Goal: Transaction & Acquisition: Purchase product/service

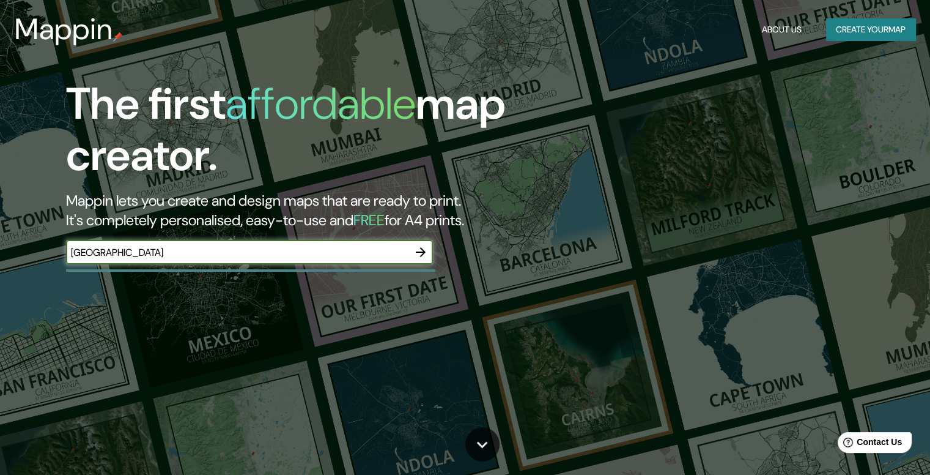
type input "[GEOGRAPHIC_DATA]"
click at [429, 263] on div at bounding box center [421, 252] width 24 height 24
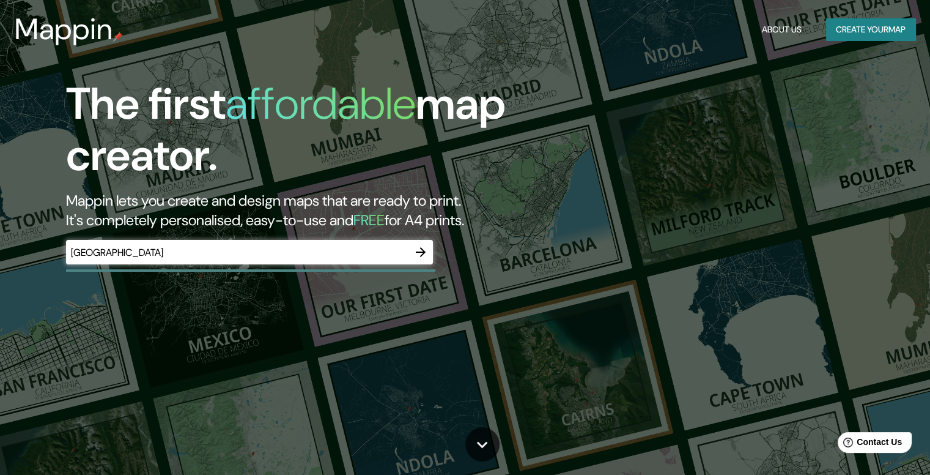
click at [429, 262] on div at bounding box center [421, 252] width 24 height 24
click at [423, 256] on icon "button" at bounding box center [420, 252] width 15 height 15
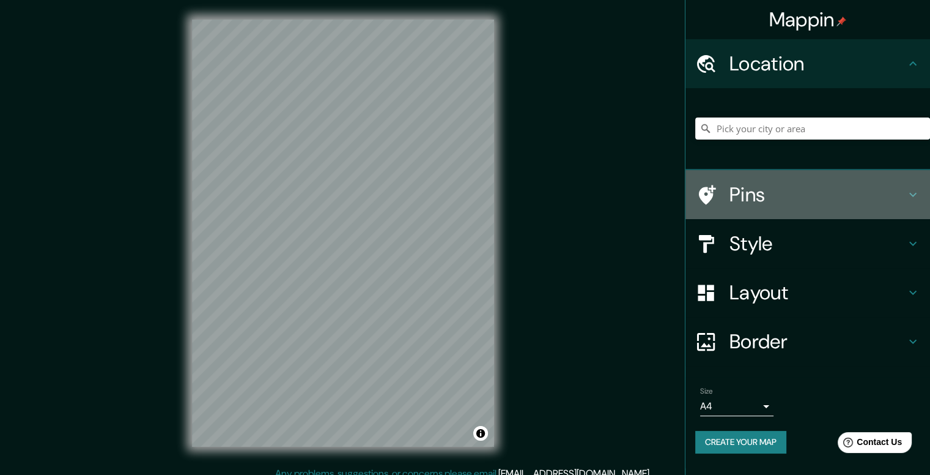
click at [767, 190] on h4 "Pins" at bounding box center [818, 194] width 176 height 24
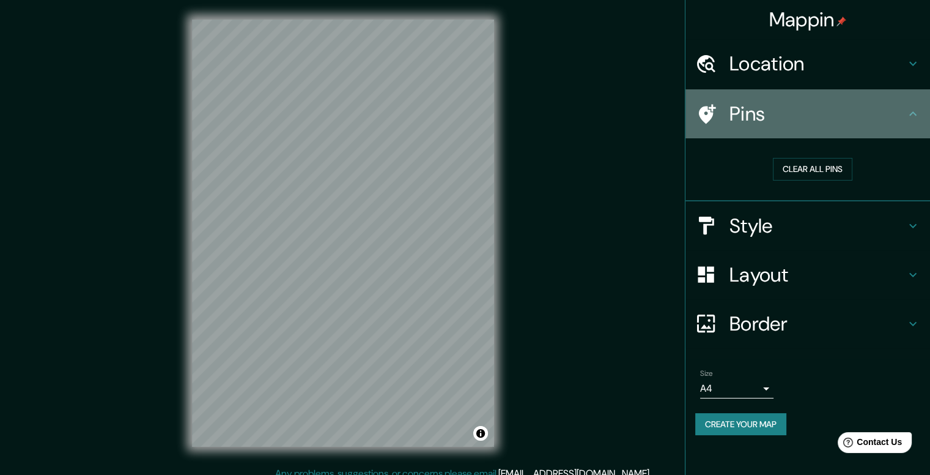
click at [824, 125] on div "Pins" at bounding box center [808, 113] width 245 height 49
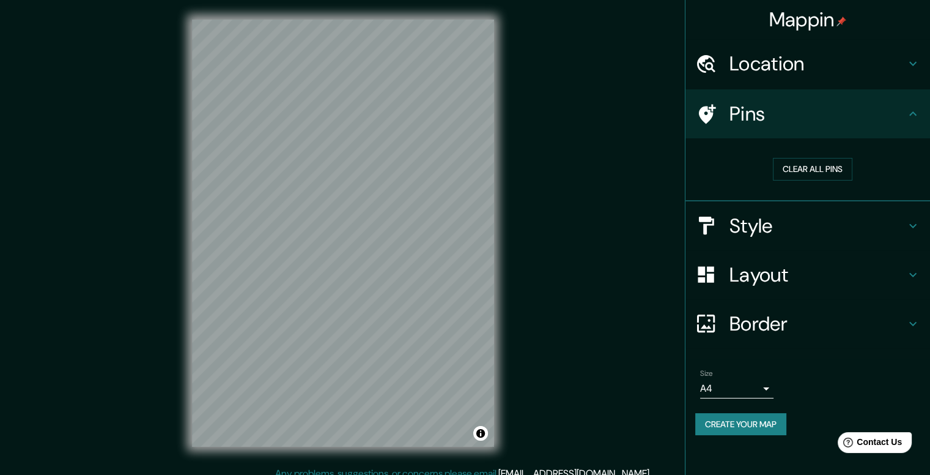
click at [758, 231] on h4 "Style" at bounding box center [818, 225] width 176 height 24
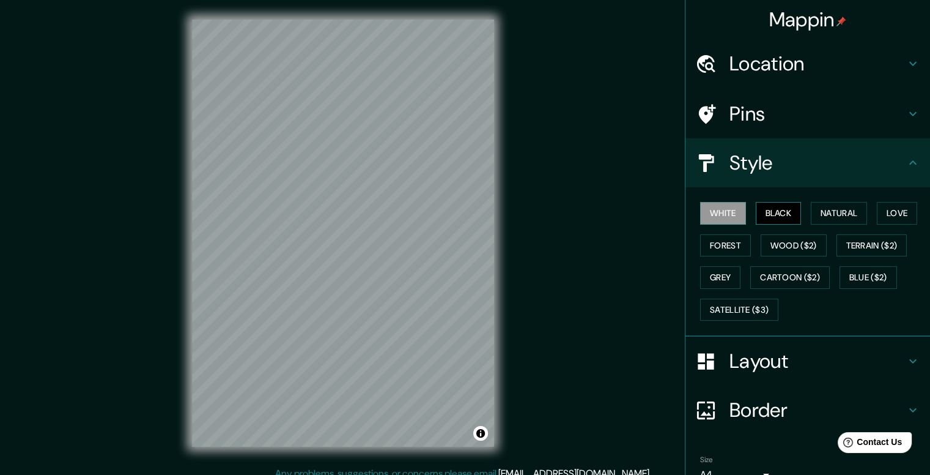
click at [773, 211] on button "Black" at bounding box center [779, 213] width 46 height 23
click at [824, 205] on button "Natural" at bounding box center [839, 213] width 56 height 23
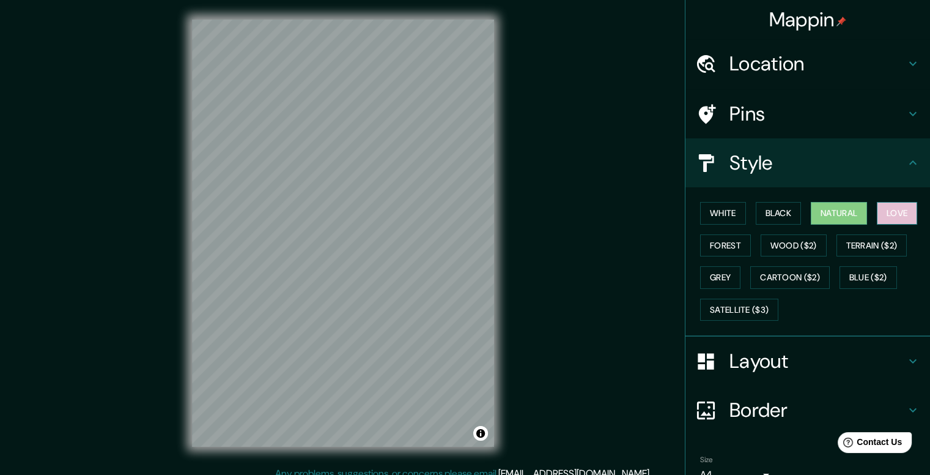
click at [905, 214] on button "Love" at bounding box center [897, 213] width 40 height 23
click at [726, 245] on button "Forest" at bounding box center [725, 245] width 51 height 23
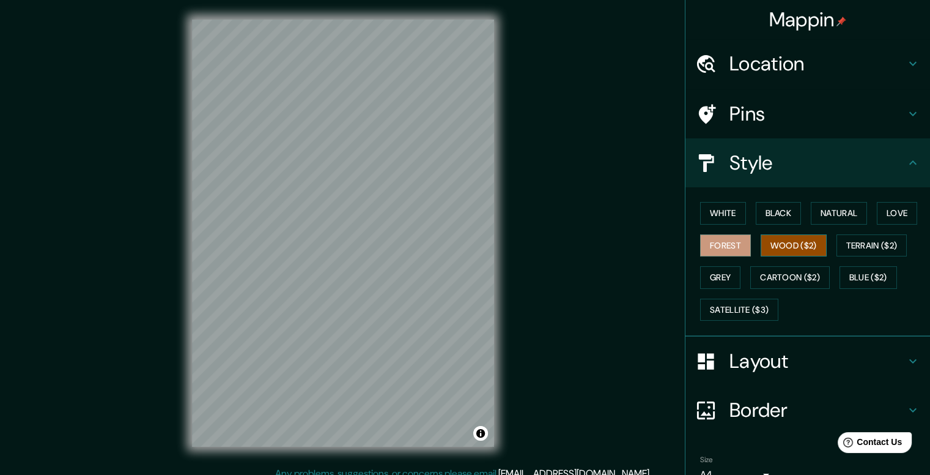
click at [771, 244] on button "Wood ($2)" at bounding box center [794, 245] width 66 height 23
click at [705, 275] on button "Grey" at bounding box center [720, 277] width 40 height 23
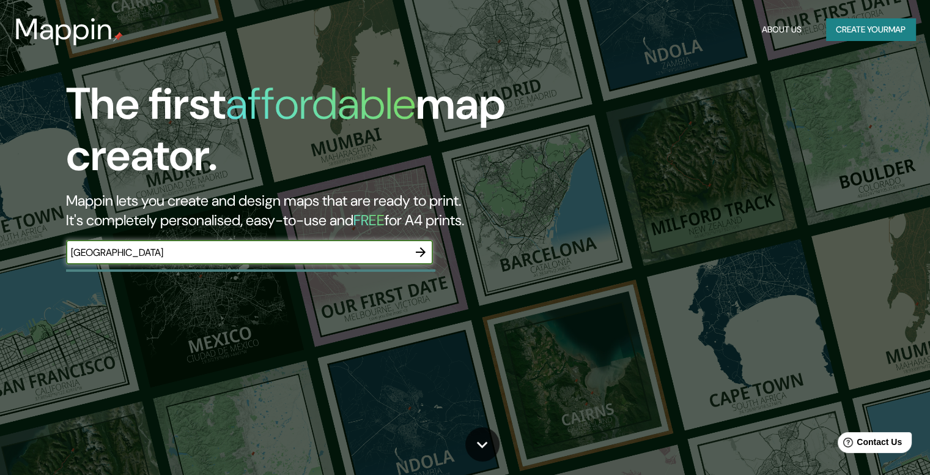
type input "[GEOGRAPHIC_DATA]"
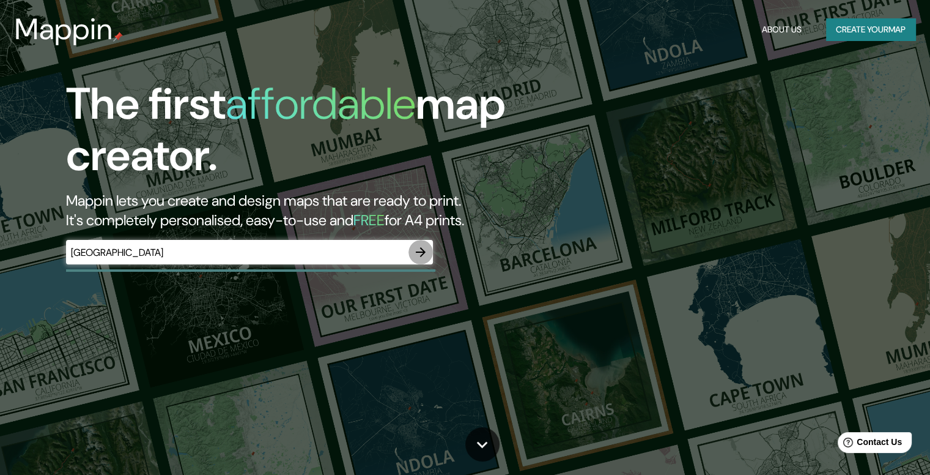
click at [413, 254] on button "button" at bounding box center [421, 252] width 24 height 24
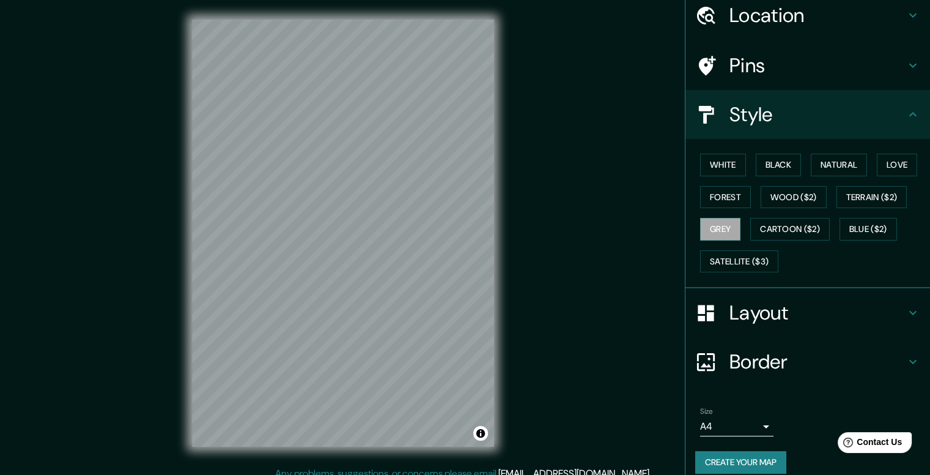
scroll to position [49, 0]
click at [761, 307] on h4 "Layout" at bounding box center [818, 312] width 176 height 24
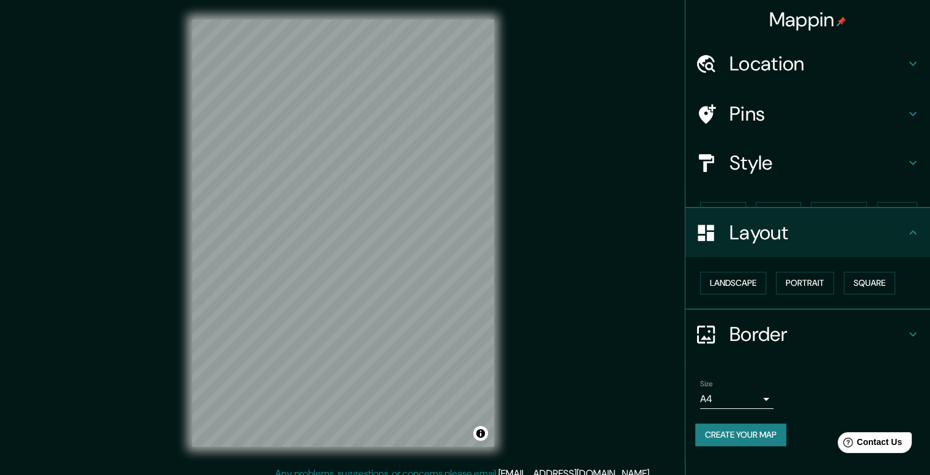
scroll to position [0, 0]
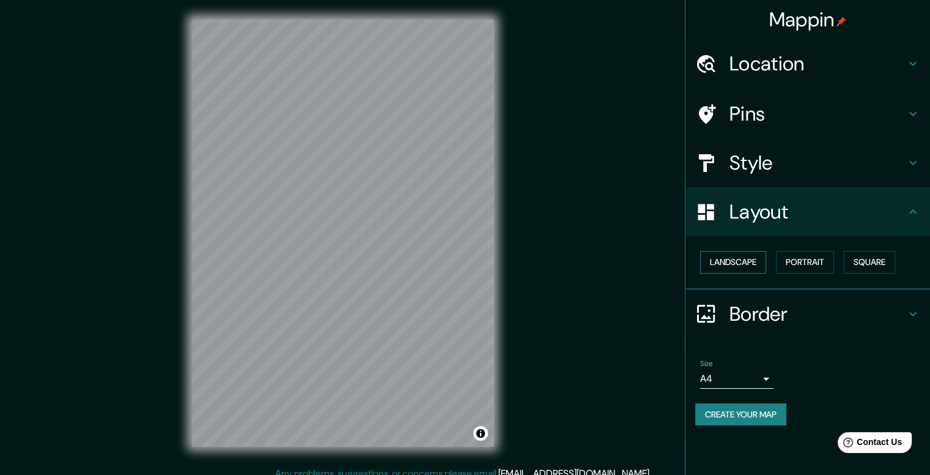
click at [731, 256] on button "Landscape" at bounding box center [733, 262] width 66 height 23
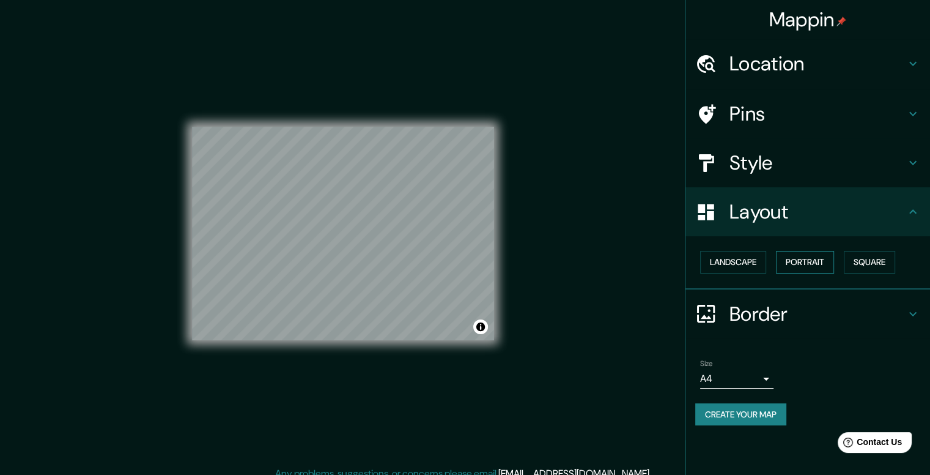
click at [807, 262] on button "Portrait" at bounding box center [805, 262] width 58 height 23
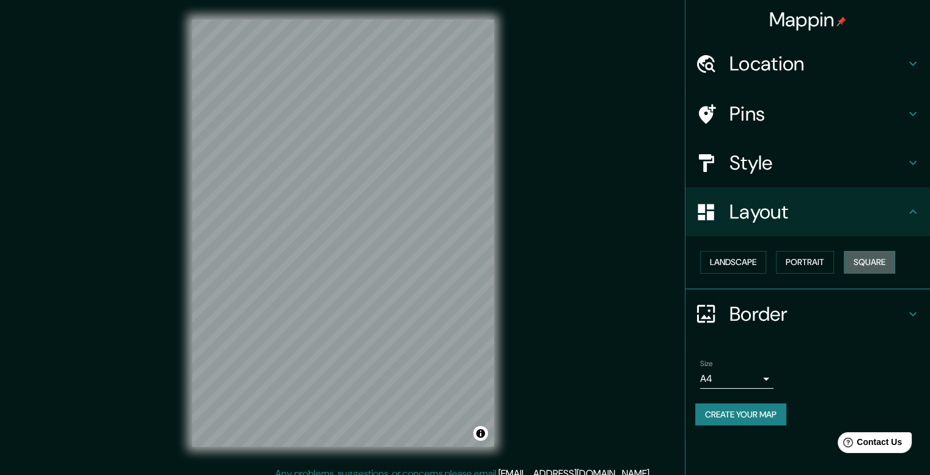
click at [864, 263] on button "Square" at bounding box center [869, 262] width 51 height 23
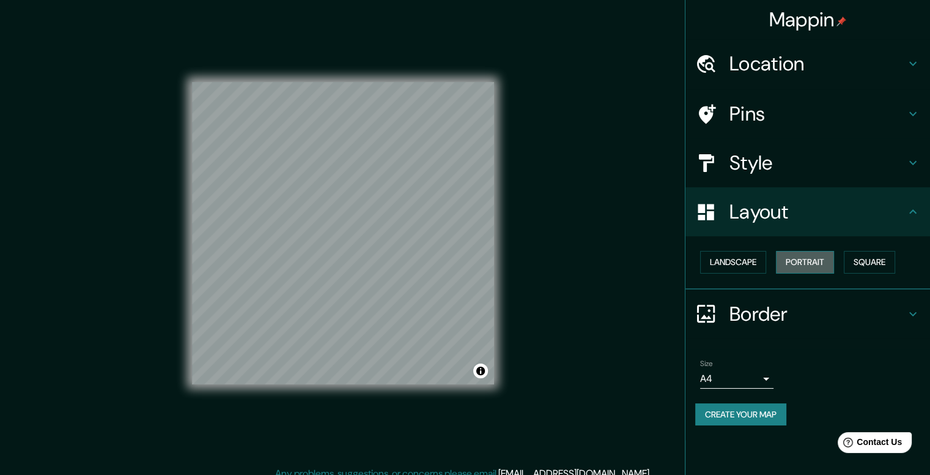
click at [785, 264] on button "Portrait" at bounding box center [805, 262] width 58 height 23
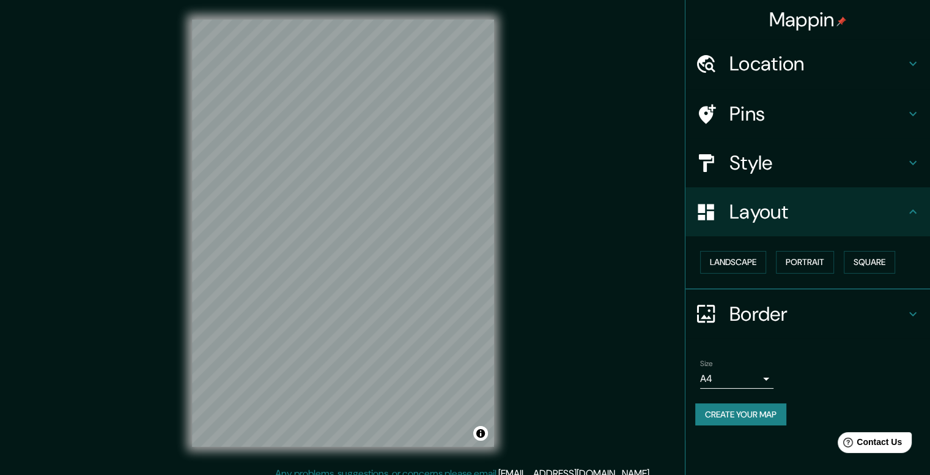
click at [792, 221] on h4 "Layout" at bounding box center [818, 211] width 176 height 24
click at [860, 206] on h4 "Layout" at bounding box center [818, 211] width 176 height 24
click at [896, 59] on h4 "Location" at bounding box center [818, 63] width 176 height 24
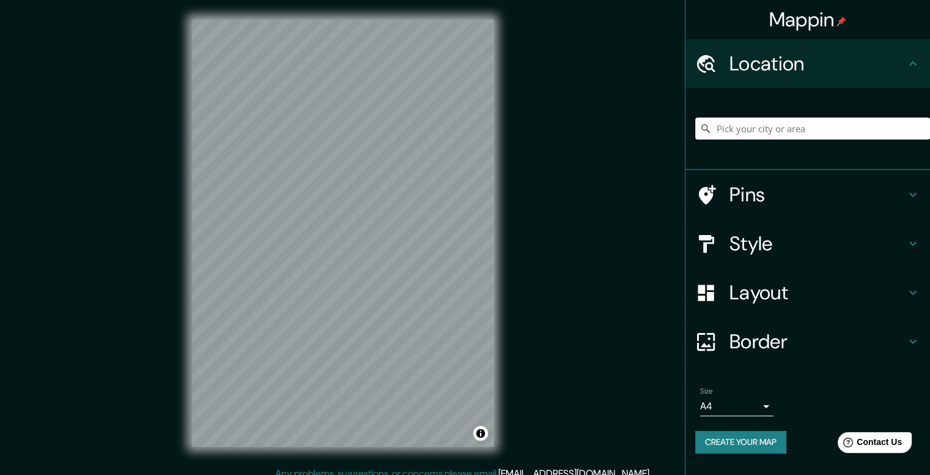
click at [792, 129] on input "Pick your city or area" at bounding box center [812, 128] width 235 height 22
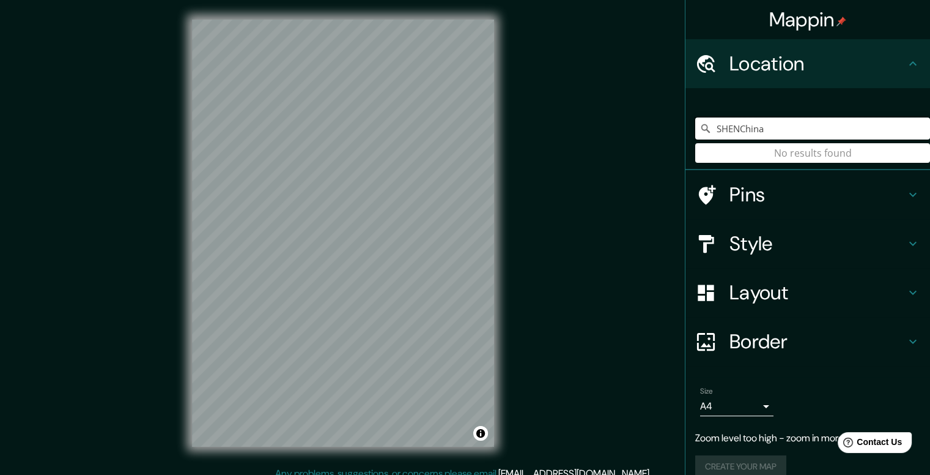
click at [728, 129] on input "SHENChina" at bounding box center [812, 128] width 235 height 22
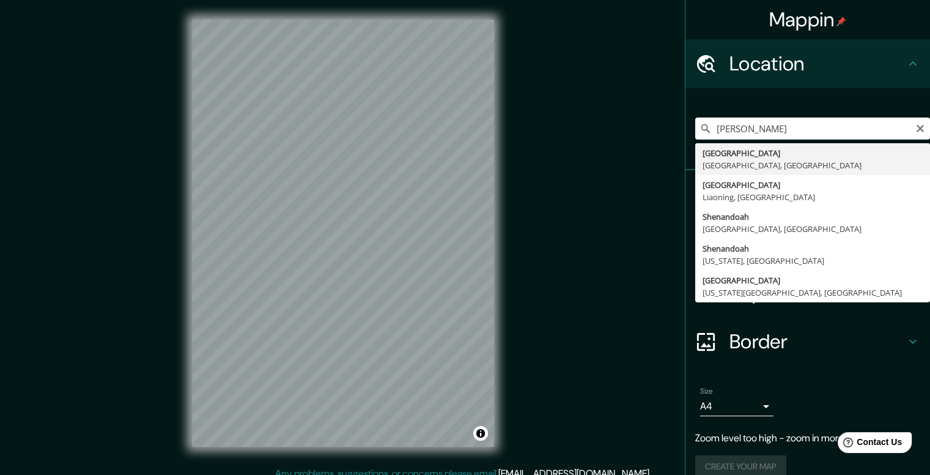
type input "[GEOGRAPHIC_DATA], [GEOGRAPHIC_DATA], [GEOGRAPHIC_DATA]"
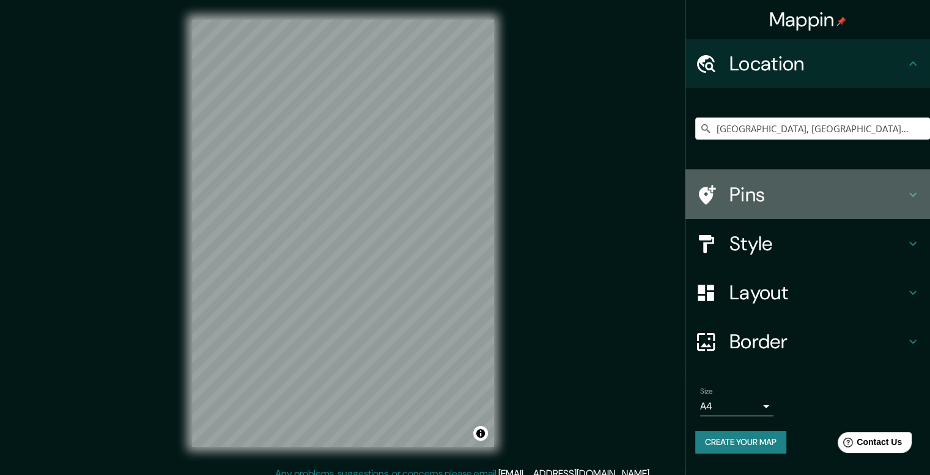
click at [802, 201] on h4 "Pins" at bounding box center [818, 194] width 176 height 24
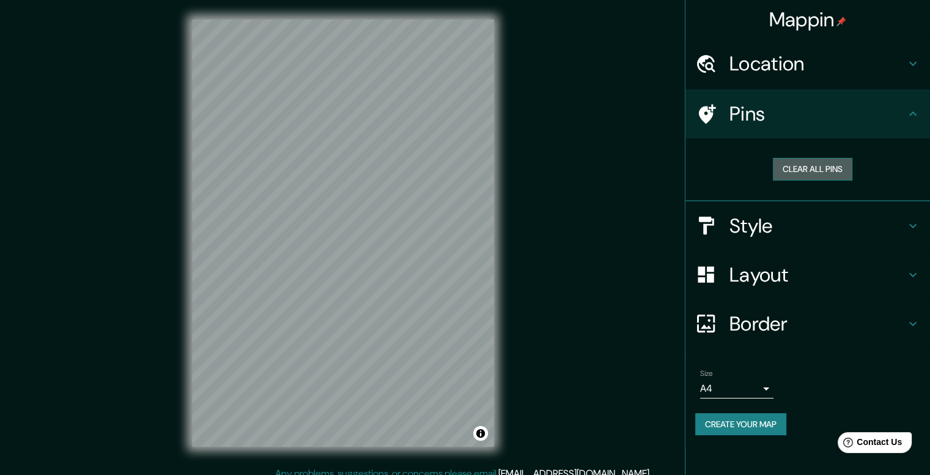
click at [819, 172] on button "Clear all pins" at bounding box center [813, 169] width 80 height 23
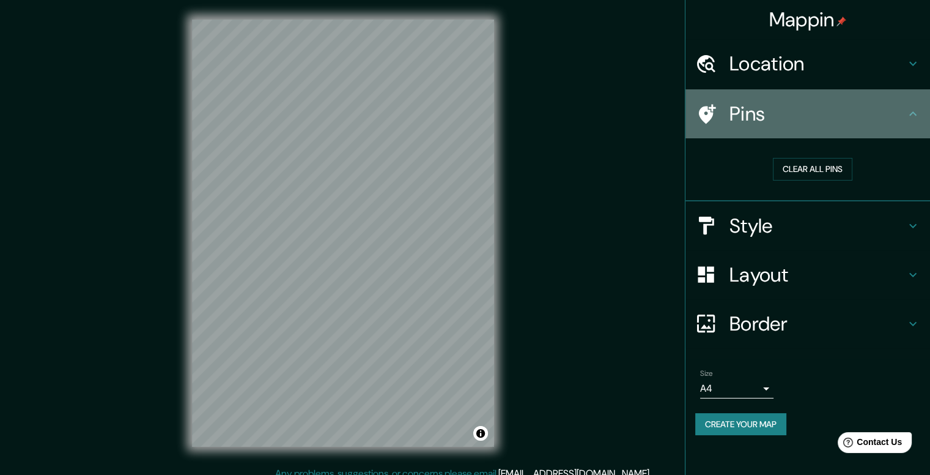
click at [772, 99] on div "Pins" at bounding box center [808, 113] width 245 height 49
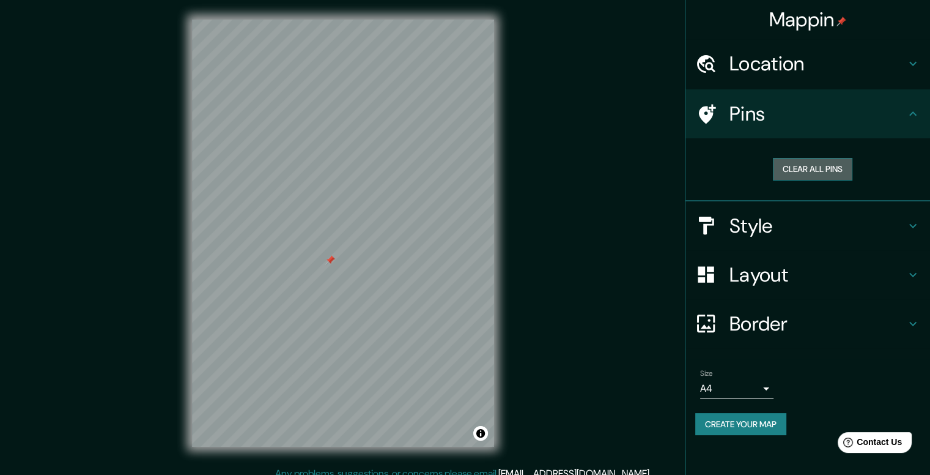
click at [800, 174] on button "Clear all pins" at bounding box center [813, 169] width 80 height 23
click at [769, 278] on h4 "Layout" at bounding box center [818, 274] width 176 height 24
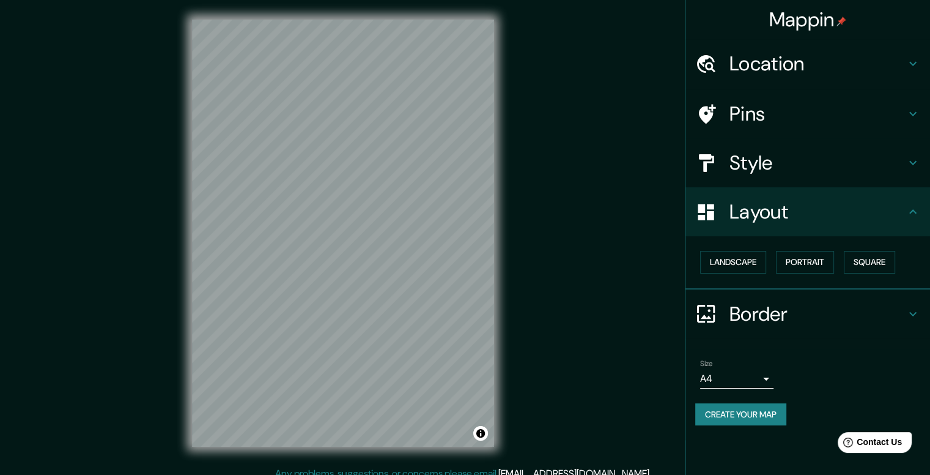
click at [754, 314] on h4 "Border" at bounding box center [818, 313] width 176 height 24
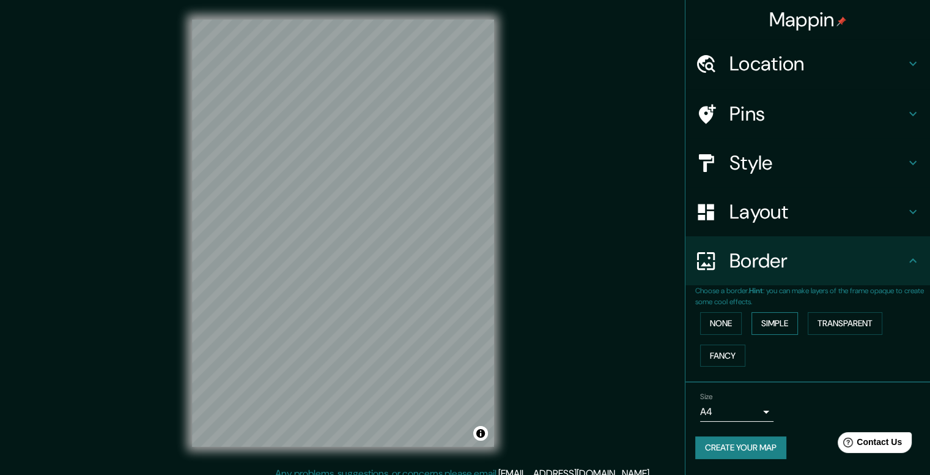
click at [771, 321] on button "Simple" at bounding box center [775, 323] width 46 height 23
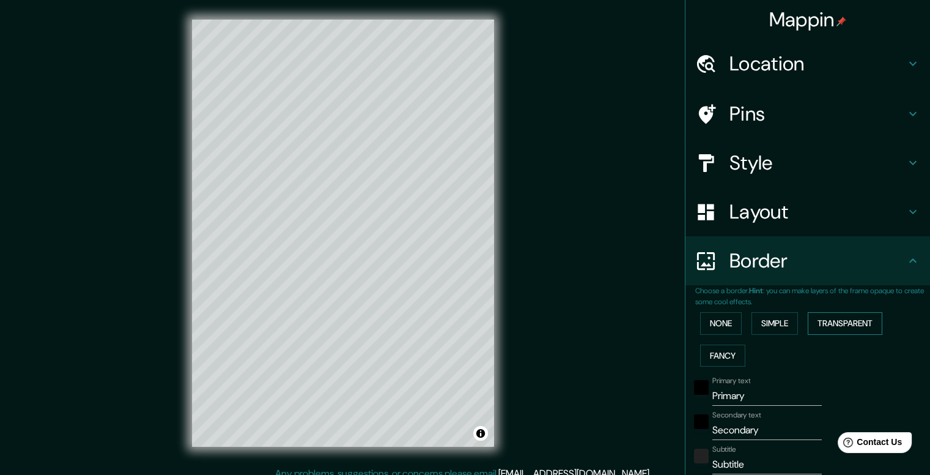
click at [837, 331] on button "Transparent" at bounding box center [845, 323] width 75 height 23
click at [713, 351] on button "Fancy" at bounding box center [722, 355] width 45 height 23
click at [766, 320] on button "Simple" at bounding box center [775, 323] width 46 height 23
click at [769, 66] on h4 "Location" at bounding box center [818, 63] width 176 height 24
type input "198"
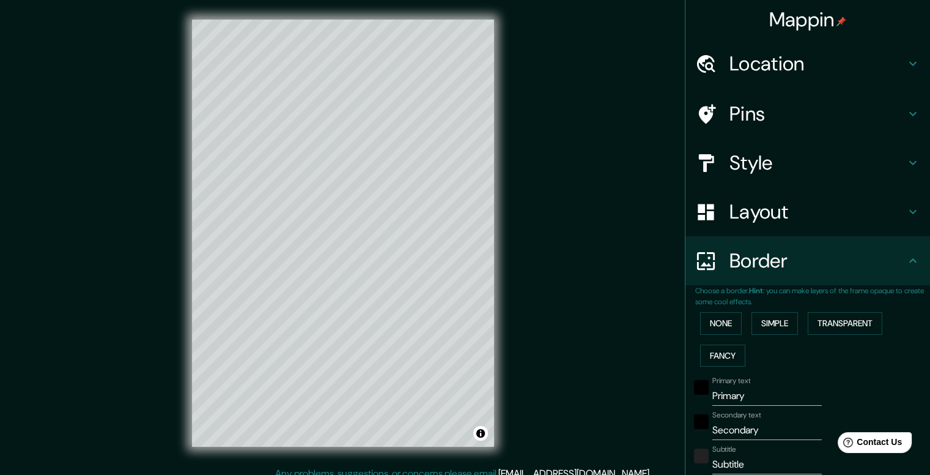
type input "40"
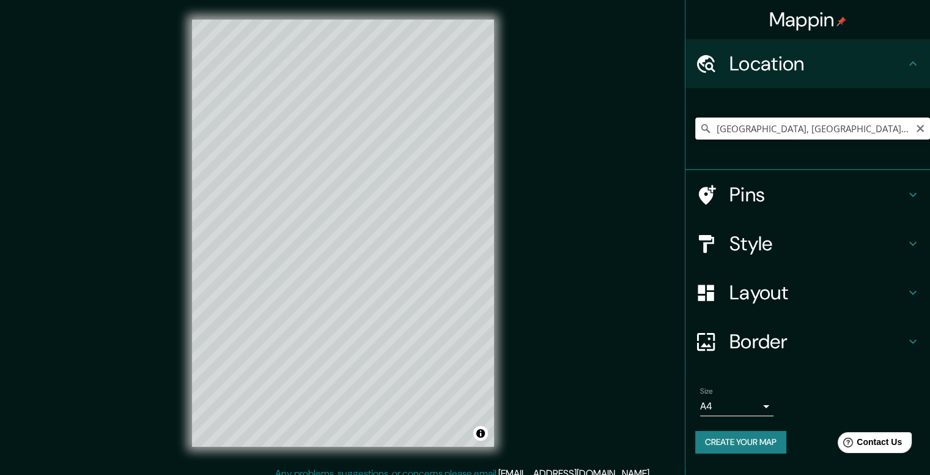
click at [744, 125] on input "[GEOGRAPHIC_DATA], [GEOGRAPHIC_DATA], [GEOGRAPHIC_DATA]" at bounding box center [812, 128] width 235 height 22
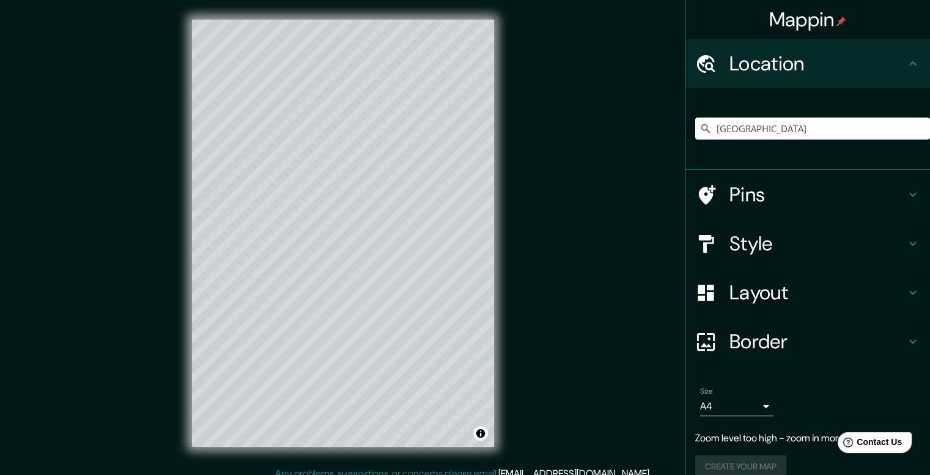
type input "[GEOGRAPHIC_DATA]"
click at [740, 251] on h4 "Style" at bounding box center [818, 243] width 176 height 24
type input "198"
type input "40"
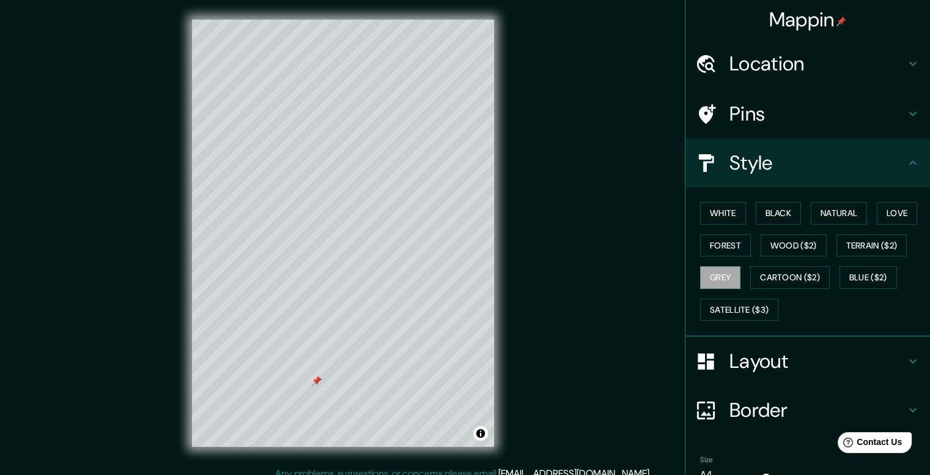
click at [768, 164] on h4 "Style" at bounding box center [818, 162] width 176 height 24
click at [748, 124] on h4 "Pins" at bounding box center [818, 114] width 176 height 24
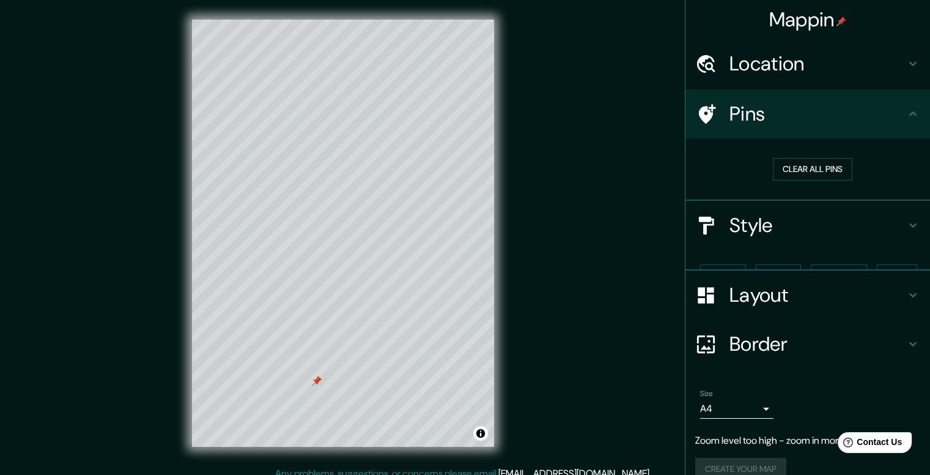
type input "198"
type input "40"
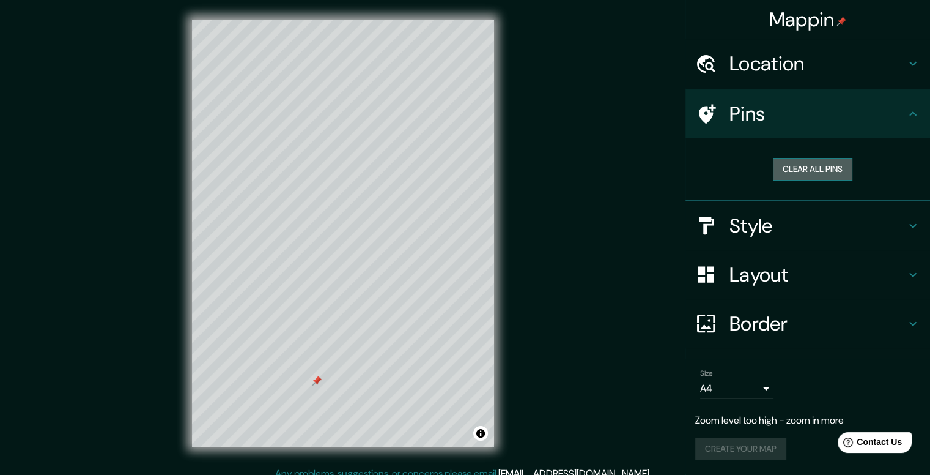
click at [804, 166] on button "Clear all pins" at bounding box center [813, 169] width 80 height 23
click at [794, 74] on h4 "Location" at bounding box center [818, 63] width 176 height 24
type input "198"
type input "40"
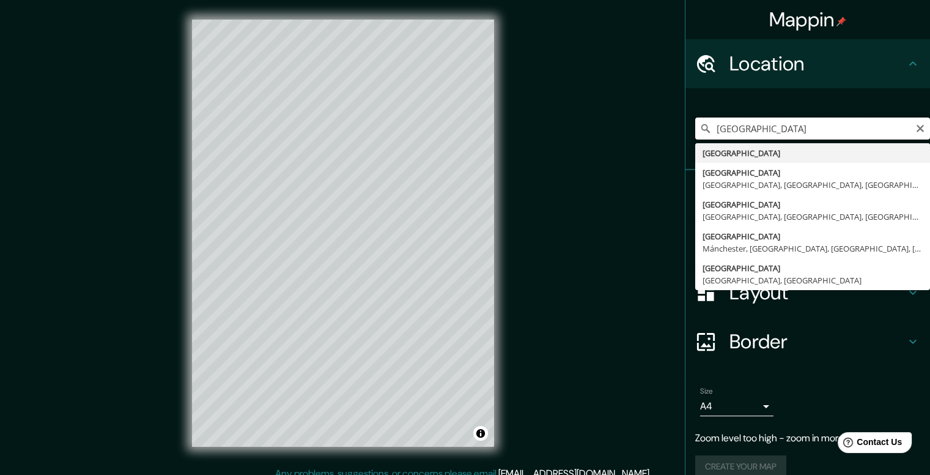
click at [730, 134] on input "[GEOGRAPHIC_DATA]" at bounding box center [812, 128] width 235 height 22
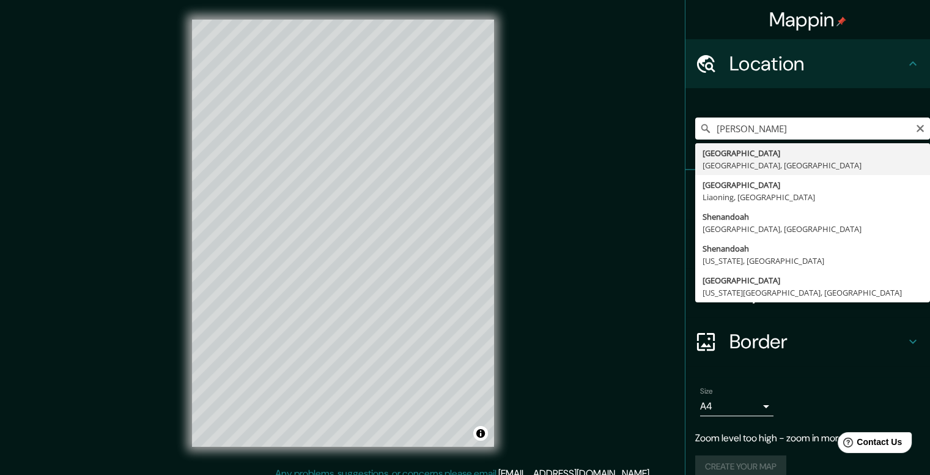
type input "[GEOGRAPHIC_DATA], [GEOGRAPHIC_DATA], [GEOGRAPHIC_DATA]"
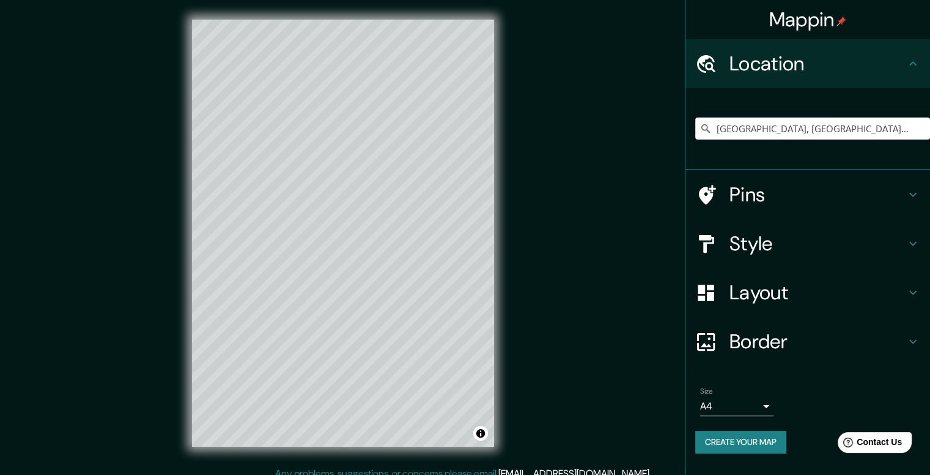
scroll to position [11, 0]
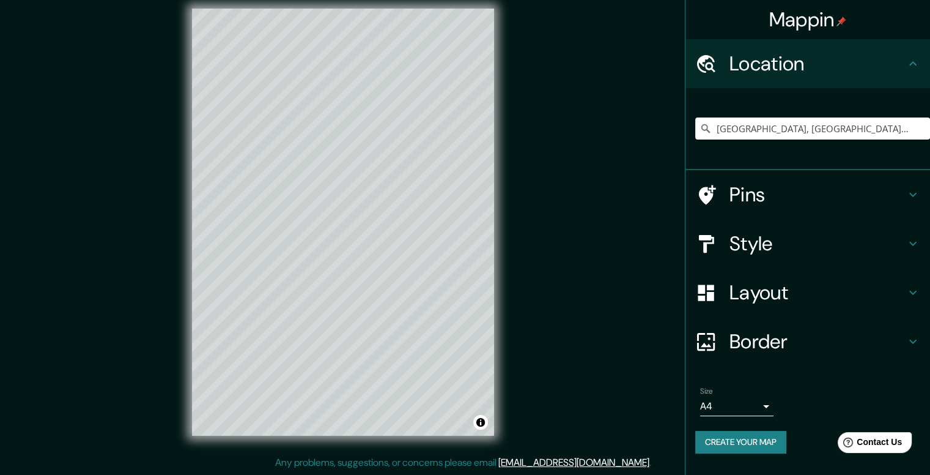
click at [761, 402] on body "Mappin Location [GEOGRAPHIC_DATA], [GEOGRAPHIC_DATA], [GEOGRAPHIC_DATA] Pins St…" at bounding box center [465, 226] width 930 height 475
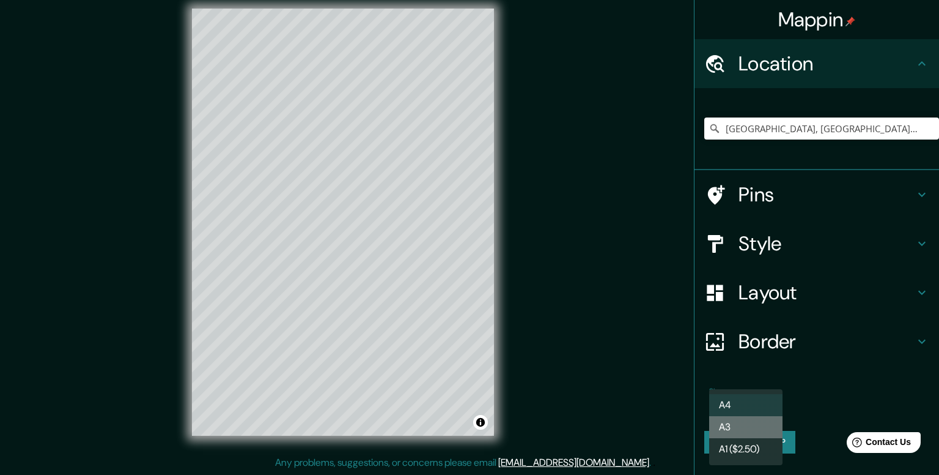
click at [744, 422] on li "A3" at bounding box center [745, 427] width 73 height 22
type input "a4"
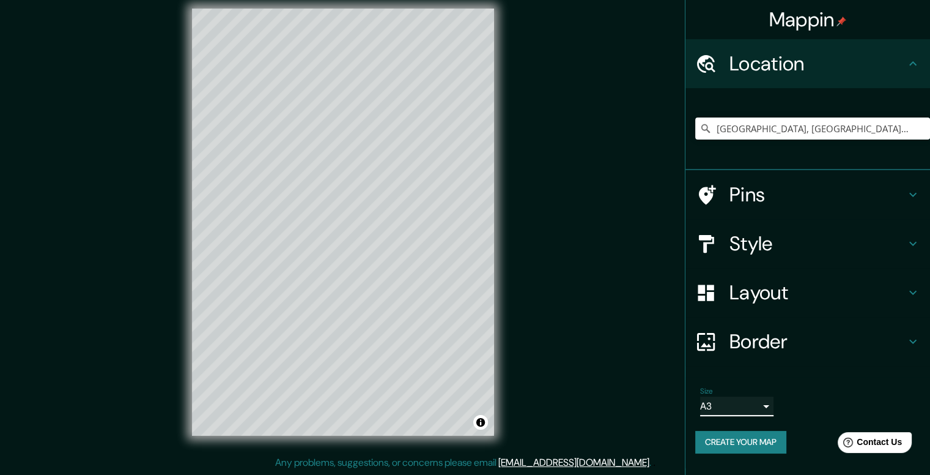
scroll to position [0, 0]
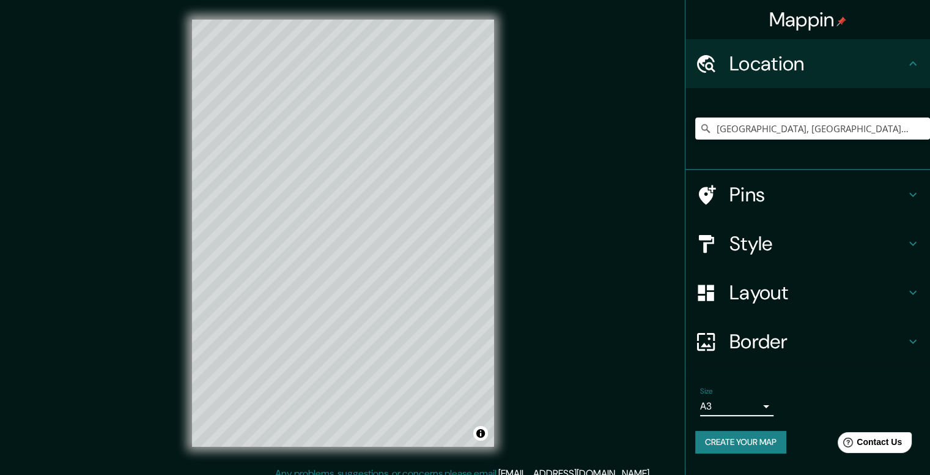
click at [888, 81] on div "Location" at bounding box center [808, 63] width 245 height 49
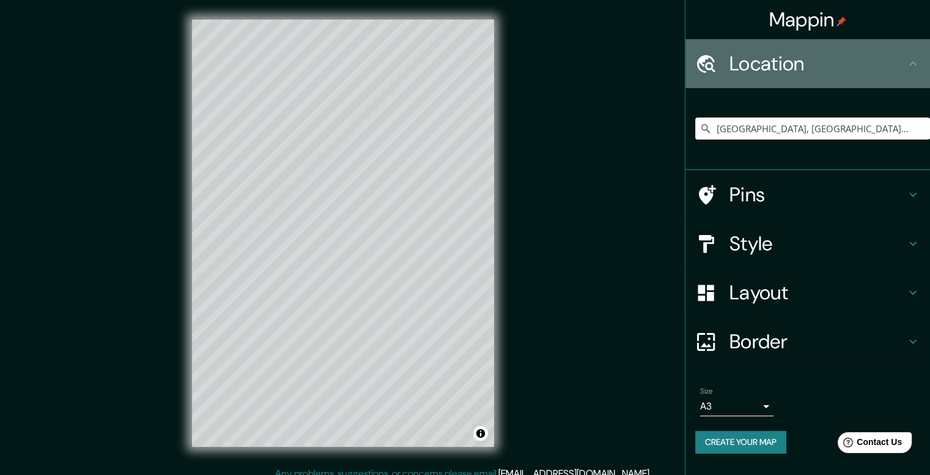
click at [888, 81] on div "Location" at bounding box center [808, 63] width 245 height 49
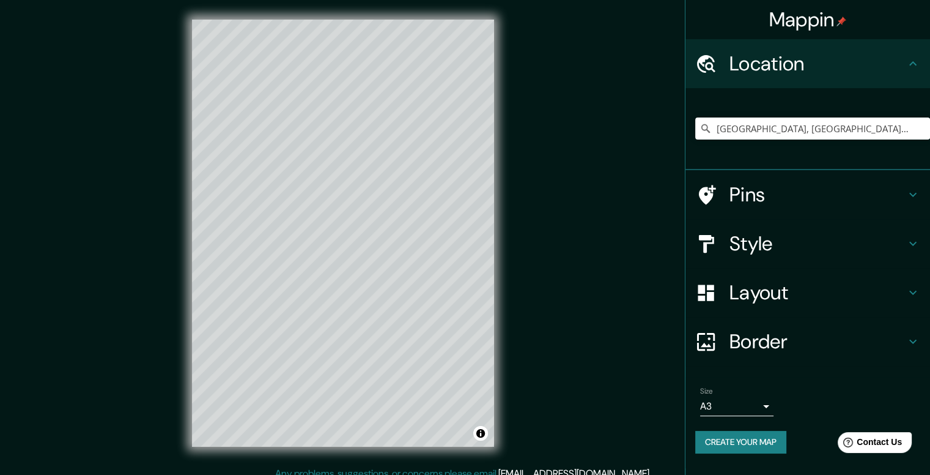
click at [903, 72] on h4 "Location" at bounding box center [818, 63] width 176 height 24
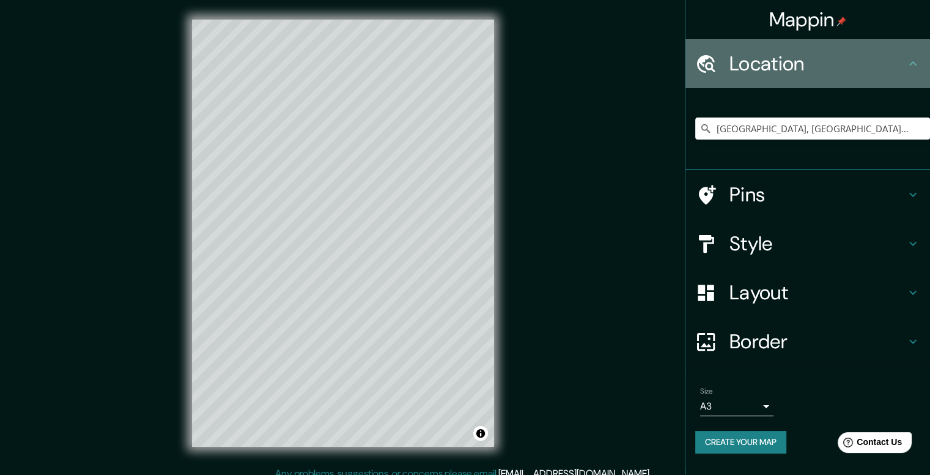
click at [907, 69] on icon at bounding box center [913, 63] width 15 height 15
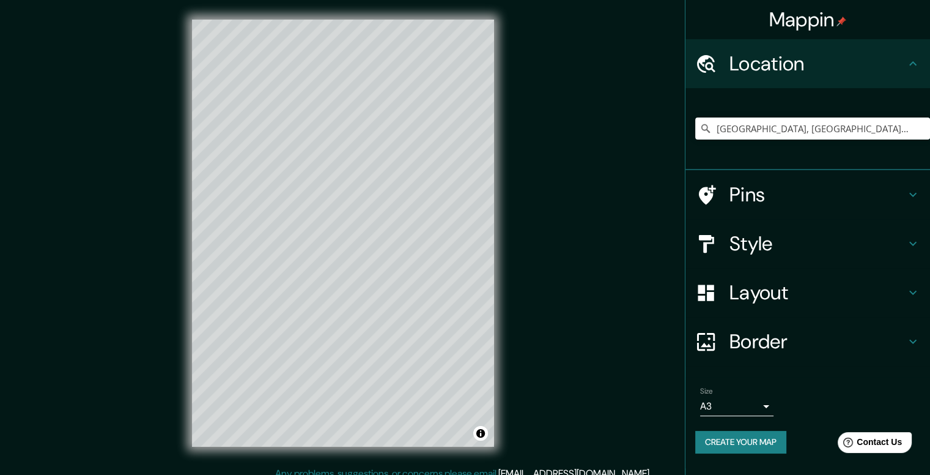
click at [912, 62] on icon at bounding box center [912, 63] width 7 height 4
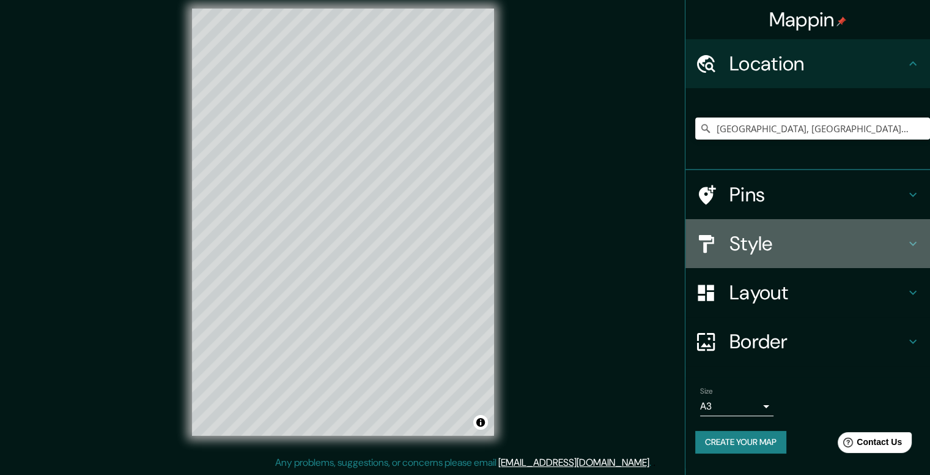
click at [739, 253] on h4 "Style" at bounding box center [818, 243] width 176 height 24
type input "198"
type input "40"
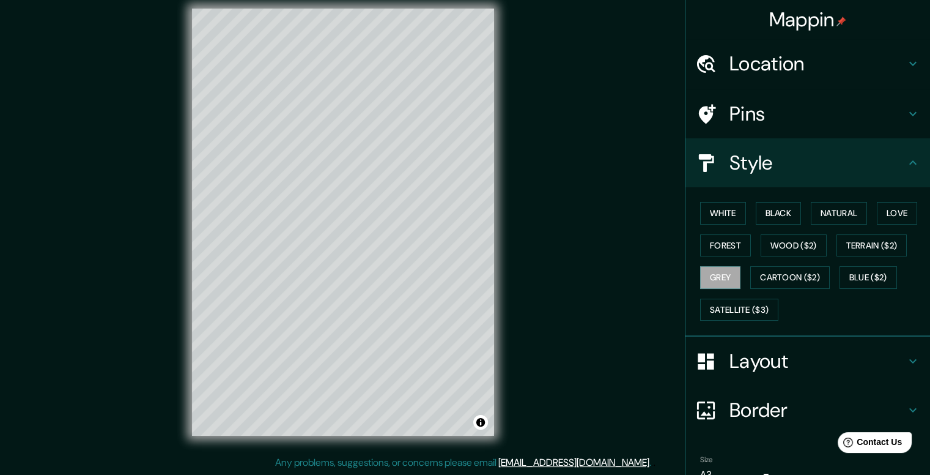
click at [778, 157] on h4 "Style" at bounding box center [818, 162] width 176 height 24
click at [714, 301] on button "Satellite ($3)" at bounding box center [739, 309] width 78 height 23
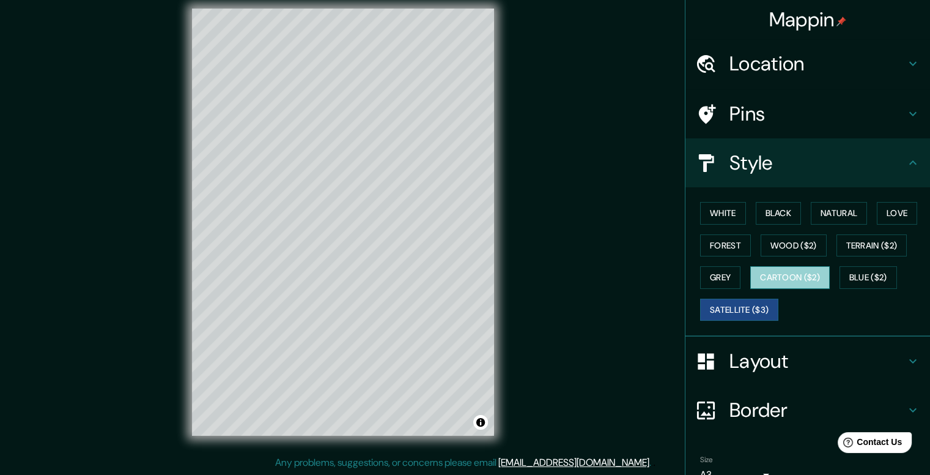
click at [750, 284] on button "Cartoon ($2)" at bounding box center [790, 277] width 80 height 23
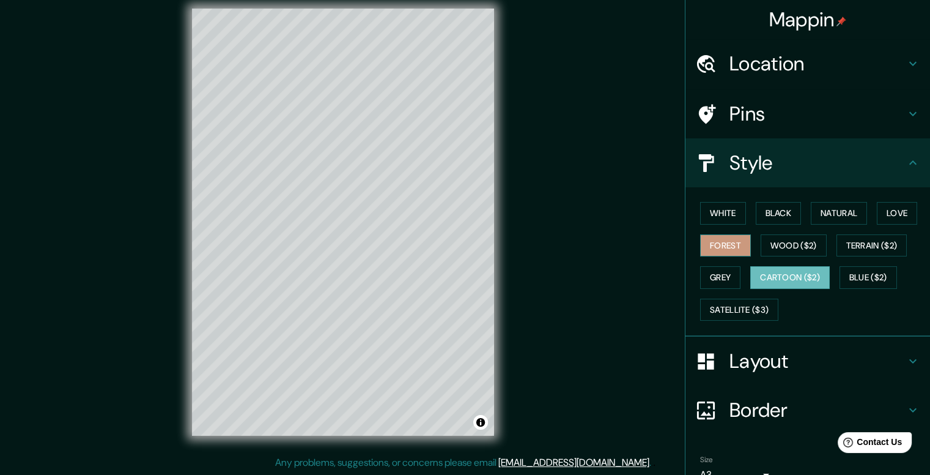
click at [705, 241] on button "Forest" at bounding box center [725, 245] width 51 height 23
